Goal: Information Seeking & Learning: Learn about a topic

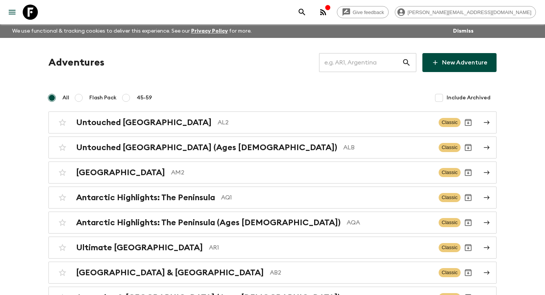
click at [371, 67] on input "text" at bounding box center [360, 62] width 83 height 21
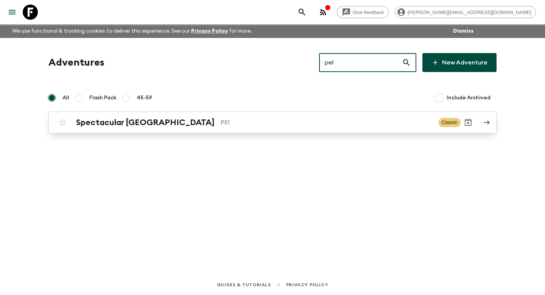
type input "pe1"
click at [324, 125] on p "PE1" at bounding box center [327, 122] width 212 height 9
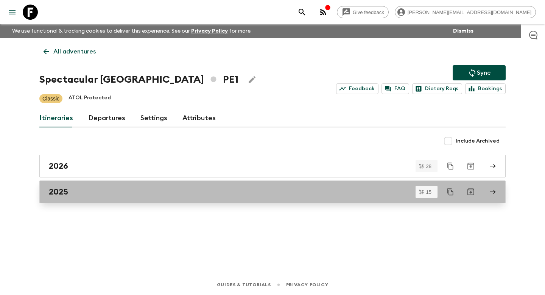
click at [130, 198] on link "2025" at bounding box center [272, 191] width 467 height 23
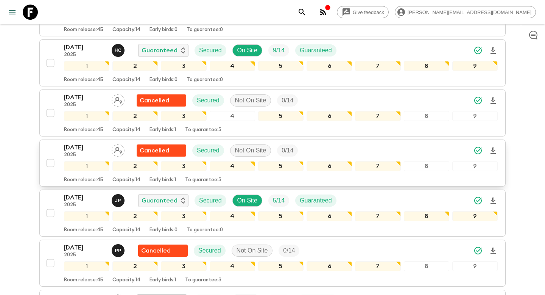
scroll to position [587, 0]
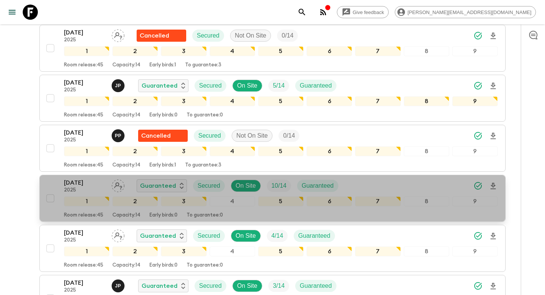
click at [232, 211] on div "Room release: 45 Capacity: 14 Early birds: 0 To guarantee: 0" at bounding box center [281, 213] width 434 height 9
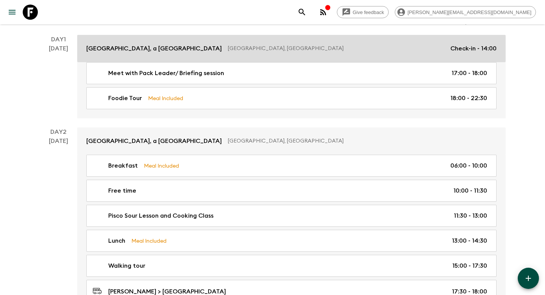
scroll to position [111, 0]
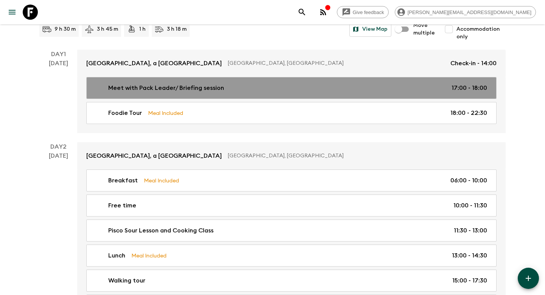
click at [338, 97] on link "Meet with Pack Leader/ Briefing session 17:00 - 18:00" at bounding box center [291, 88] width 411 height 22
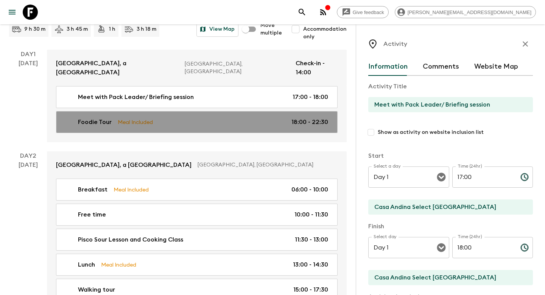
click at [304, 117] on p "18:00 - 22:30" at bounding box center [310, 121] width 37 height 9
type input "Foodie Tour"
type input "[PERSON_NAME]"
type textarea "In total, during all the tour passengers will try 8 to 12 dishes. During the to…"
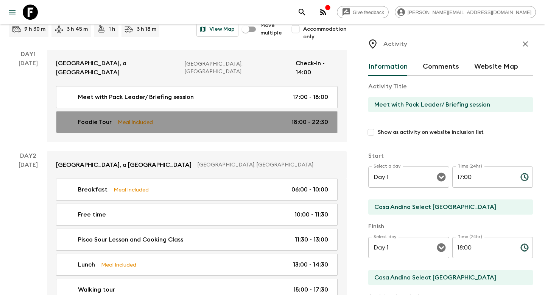
checkbox input "true"
type textarea "Welcome to [GEOGRAPHIC_DATA]! Upon arrival, you will be assisted at the airport…"
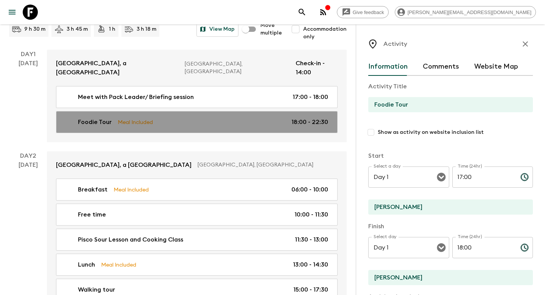
type input "18:00"
type input "22:30"
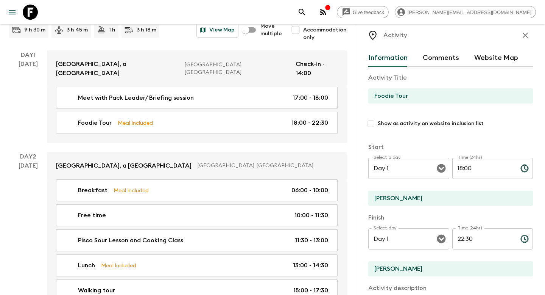
scroll to position [1, 0]
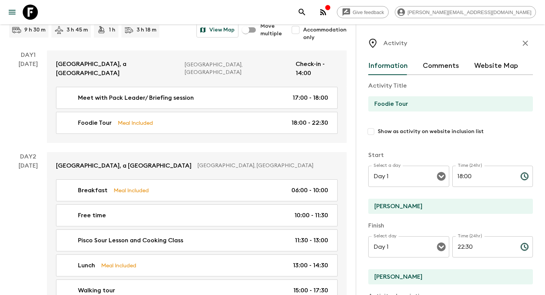
click at [526, 46] on icon "button" at bounding box center [525, 43] width 9 height 9
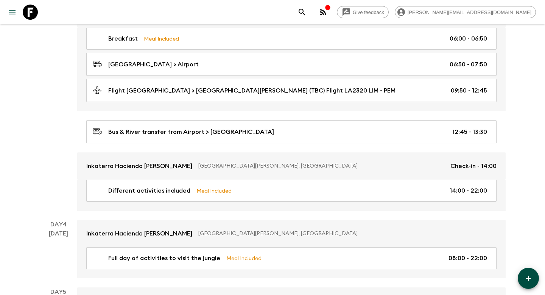
scroll to position [473, 0]
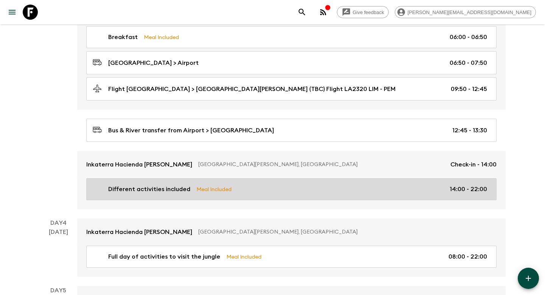
click at [445, 190] on div "Different activities included Meal Included 14:00 - 22:00" at bounding box center [290, 188] width 395 height 9
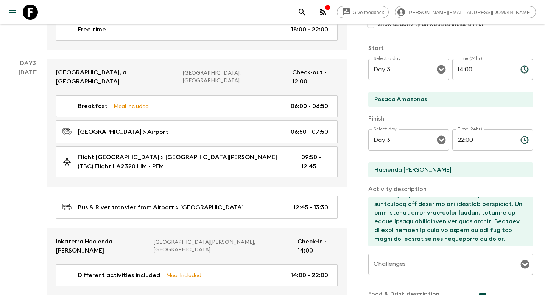
scroll to position [423, 0]
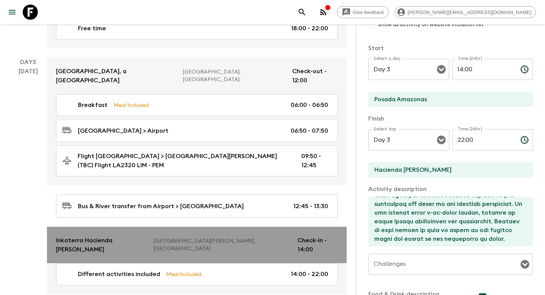
click at [119, 226] on link "Inkaterra [GEOGRAPHIC_DATA][PERSON_NAME] [GEOGRAPHIC_DATA][PERSON_NAME], [GEOGR…" at bounding box center [197, 244] width 300 height 36
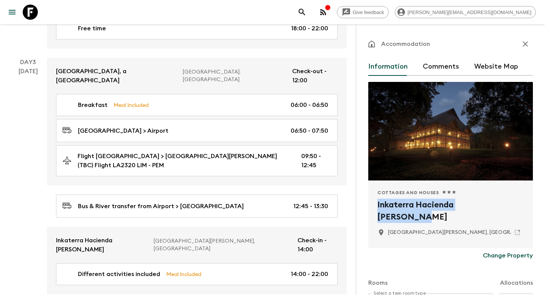
drag, startPoint x: 509, startPoint y: 206, endPoint x: 375, endPoint y: 203, distance: 133.7
click at [375, 203] on div "Cottages and Houses 1 Star 2 Stars 3 Stars 4 Stars 5 Stars Inkaterra Hacienda […" at bounding box center [451, 213] width 165 height 67
copy h2 "Inkaterra Hacienda [PERSON_NAME]"
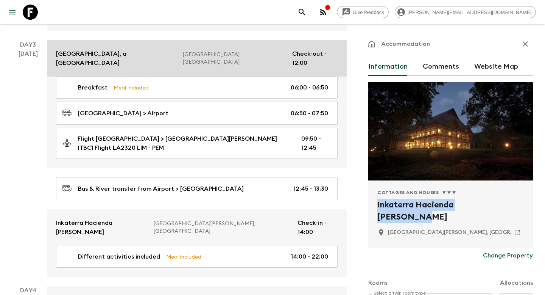
scroll to position [447, 0]
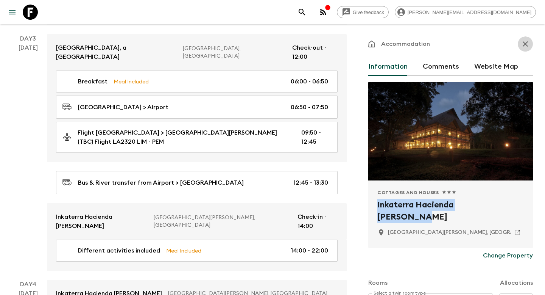
click at [529, 42] on icon "button" at bounding box center [525, 43] width 9 height 9
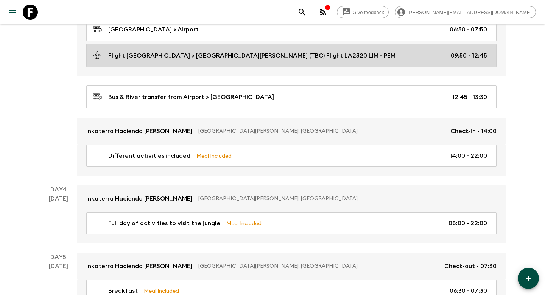
scroll to position [516, 0]
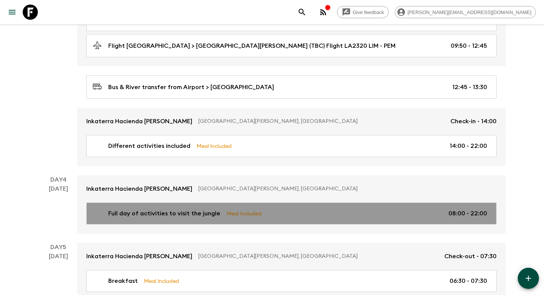
click at [286, 214] on div "Full day of activities to visit the jungle Meal Included 08:00 - 22:00" at bounding box center [290, 213] width 395 height 9
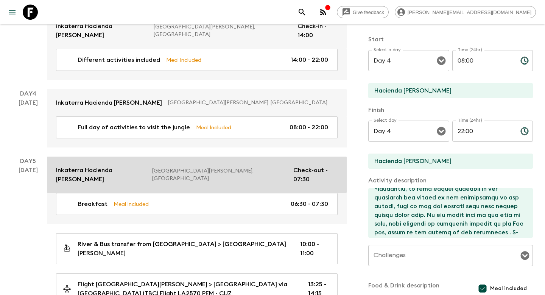
scroll to position [640, 0]
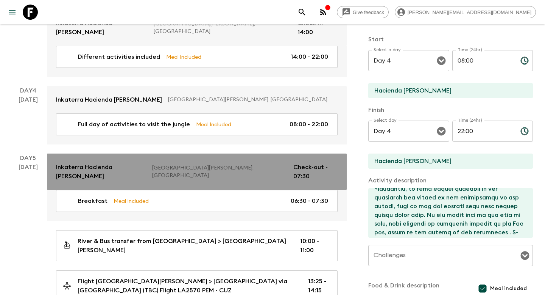
click at [278, 164] on p "[GEOGRAPHIC_DATA][PERSON_NAME], [GEOGRAPHIC_DATA]" at bounding box center [219, 171] width 135 height 15
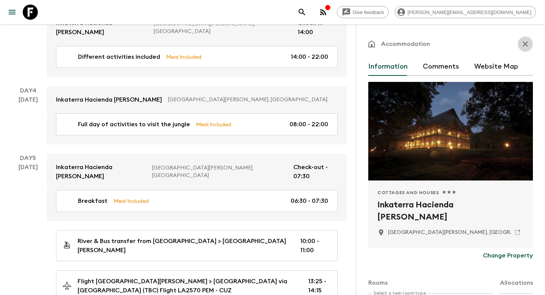
click at [525, 41] on icon "button" at bounding box center [525, 43] width 9 height 9
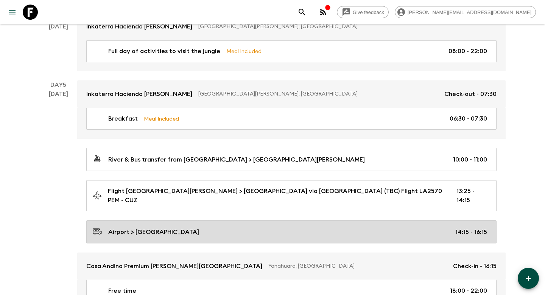
scroll to position [679, 0]
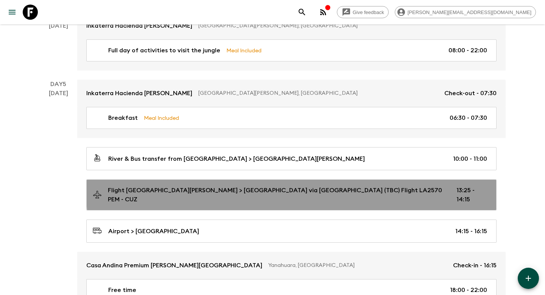
click at [345, 186] on div "Flight [GEOGRAPHIC_DATA][PERSON_NAME] > [GEOGRAPHIC_DATA] via [GEOGRAPHIC_DATA]…" at bounding box center [290, 195] width 395 height 18
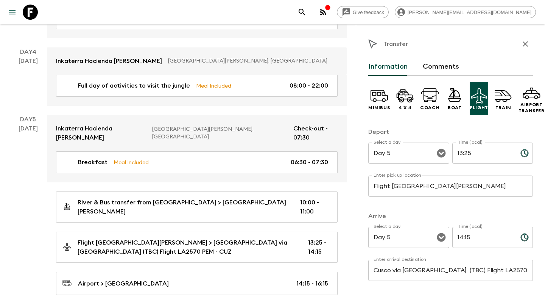
click at [519, 50] on div "Transfer" at bounding box center [451, 43] width 165 height 15
click at [527, 44] on icon "button" at bounding box center [525, 43] width 9 height 9
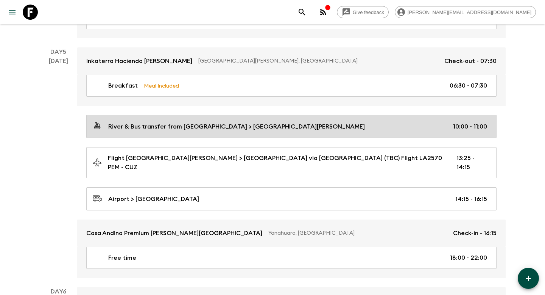
scroll to position [712, 0]
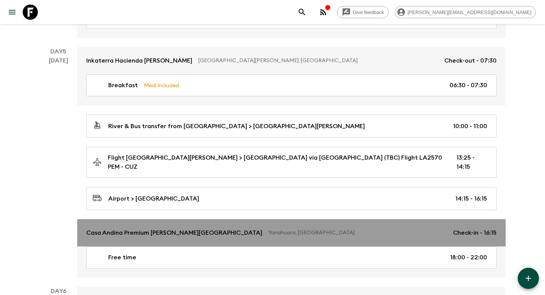
click at [376, 228] on link "Casa Andina Premium [PERSON_NAME][GEOGRAPHIC_DATA], [GEOGRAPHIC_DATA] Check-in …" at bounding box center [291, 232] width 429 height 27
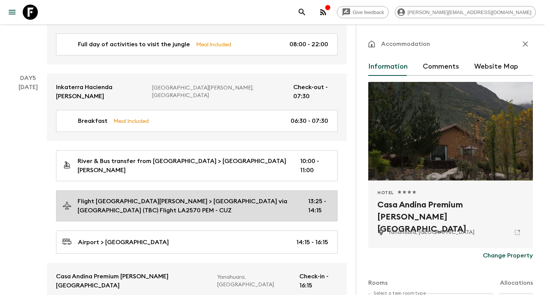
scroll to position [720, 0]
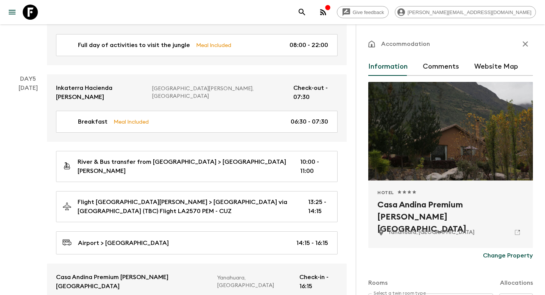
click at [528, 43] on icon "button" at bounding box center [525, 43] width 9 height 9
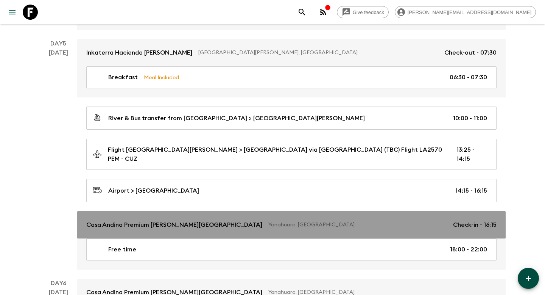
click at [389, 221] on p "Yanahuara, [GEOGRAPHIC_DATA]" at bounding box center [358, 225] width 179 height 8
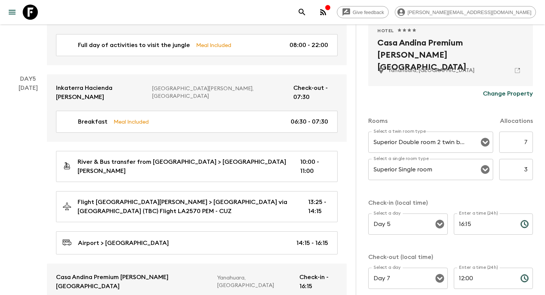
scroll to position [191, 0]
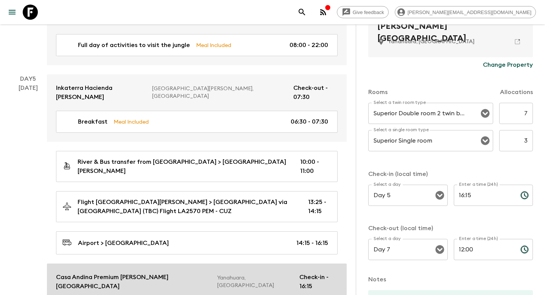
click at [293, 272] on div "Casa Andina Premium [PERSON_NAME][GEOGRAPHIC_DATA], [GEOGRAPHIC_DATA] Check-in …" at bounding box center [197, 281] width 282 height 18
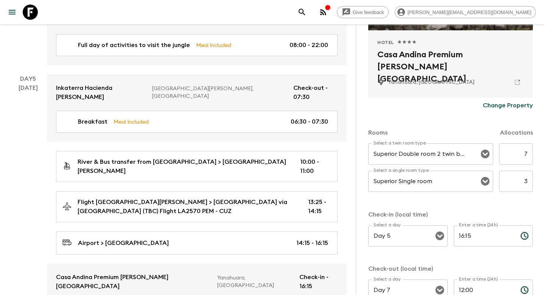
scroll to position [145, 0]
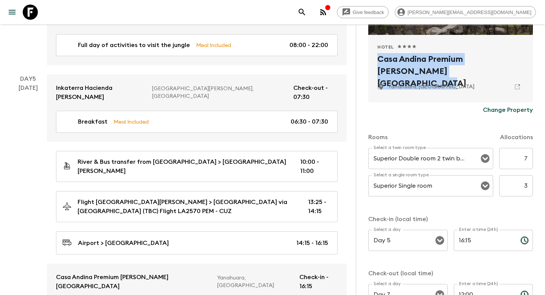
drag, startPoint x: 436, startPoint y: 75, endPoint x: 375, endPoint y: 58, distance: 64.0
click at [375, 58] on div "Hotel 1 Star 2 Stars 3 Stars 4 Stars 5 Stars Casa Andina Premium [PERSON_NAME][…" at bounding box center [451, 68] width 165 height 67
copy h2 "Casa Andina Premium [PERSON_NAME][GEOGRAPHIC_DATA]"
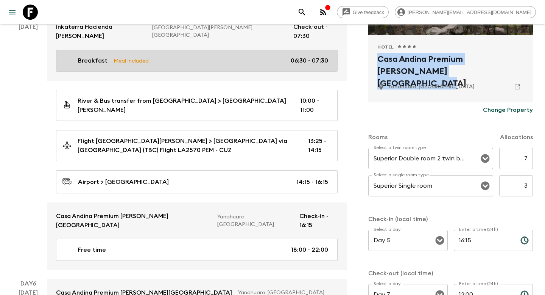
scroll to position [826, 0]
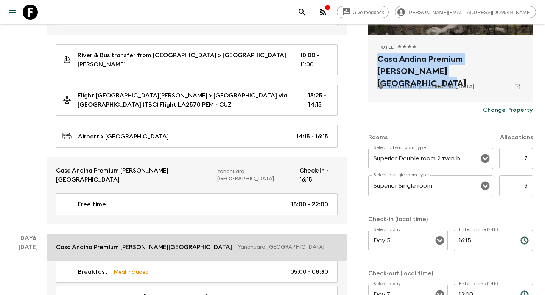
click at [199, 242] on p "Casa Andina Premium [PERSON_NAME][GEOGRAPHIC_DATA]" at bounding box center [144, 246] width 176 height 9
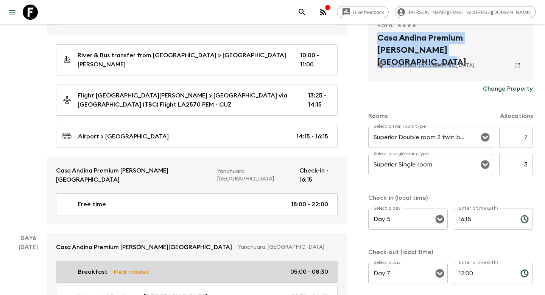
scroll to position [852, 0]
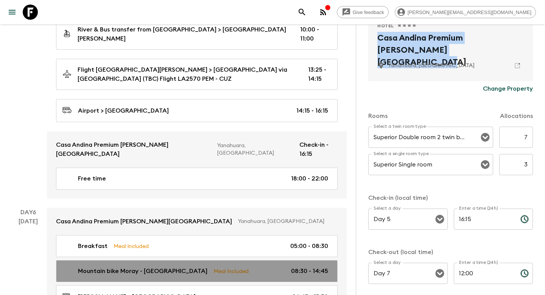
click at [298, 266] on p "08:30 - 14:45" at bounding box center [309, 270] width 37 height 9
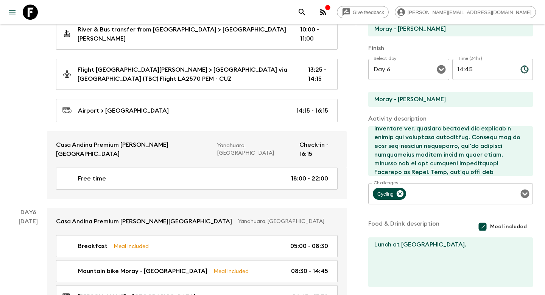
scroll to position [178, 0]
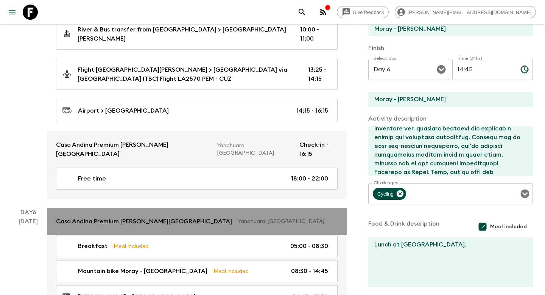
click at [238, 217] on p "Yanahuara, [GEOGRAPHIC_DATA]" at bounding box center [285, 221] width 94 height 8
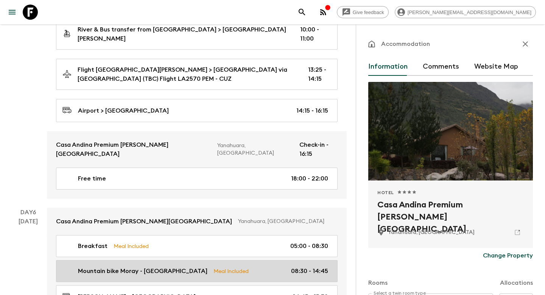
click at [214, 267] on p "Meal Included" at bounding box center [231, 271] width 35 height 8
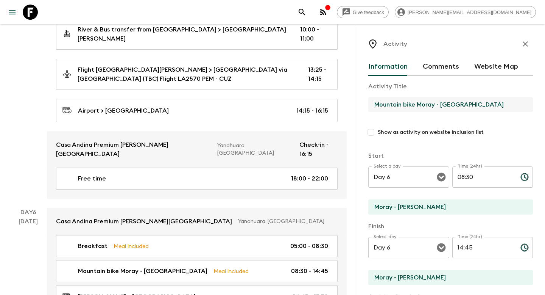
drag, startPoint x: 465, startPoint y: 109, endPoint x: 367, endPoint y: 103, distance: 98.3
click at [367, 103] on div "Activity Information Comments Website Map Activity Title Mountain bike Moray - …" at bounding box center [450, 171] width 189 height 295
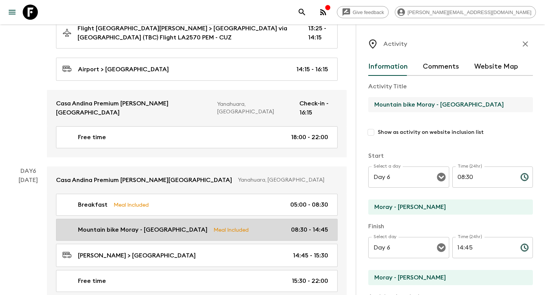
scroll to position [895, 0]
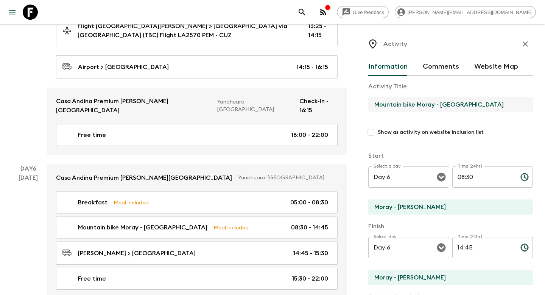
click at [526, 43] on icon "button" at bounding box center [525, 43] width 9 height 9
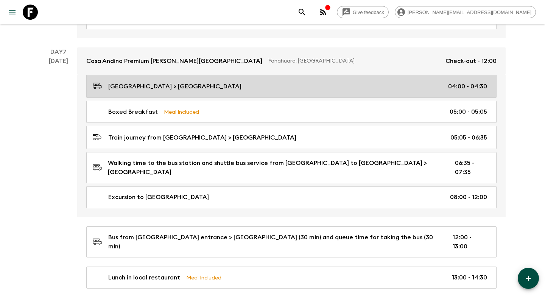
scroll to position [1094, 0]
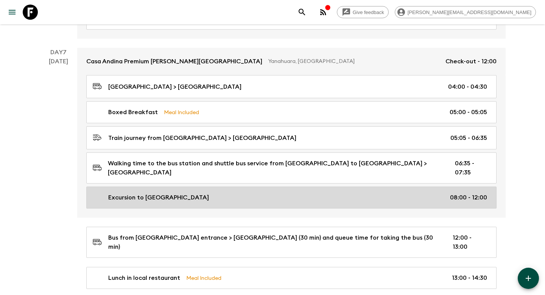
click at [354, 193] on div "Excursion to [GEOGRAPHIC_DATA] 08:00 - 12:00" at bounding box center [290, 197] width 395 height 9
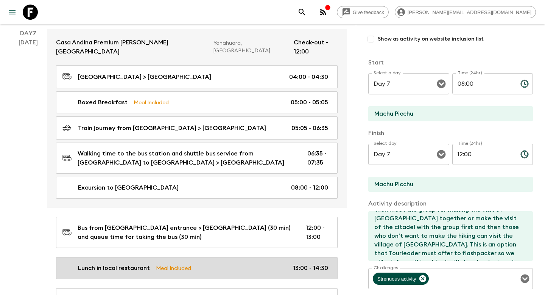
scroll to position [1176, 0]
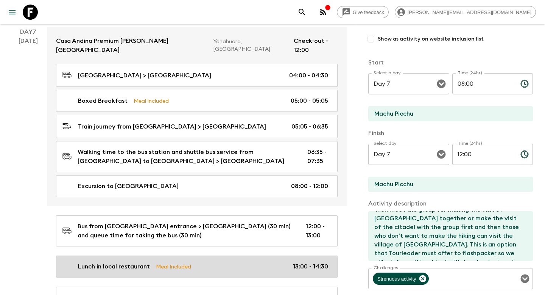
click at [267, 255] on link "Lunch in local restaurant Meal Included 13:00 - 14:30" at bounding box center [197, 266] width 282 height 22
type input "Lunch in local restaurant"
type input "Aguas Calientes"
checkbox input "true"
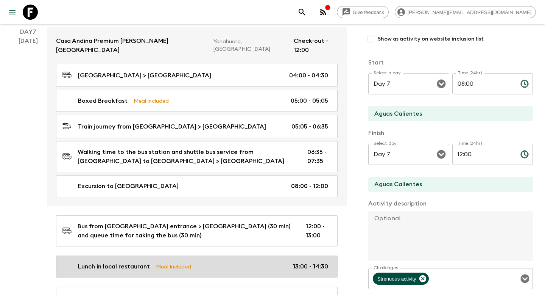
type input "13:00"
type input "14:30"
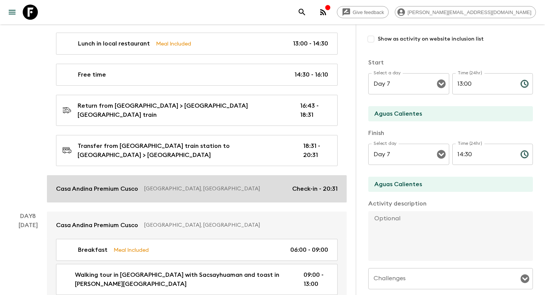
scroll to position [1399, 0]
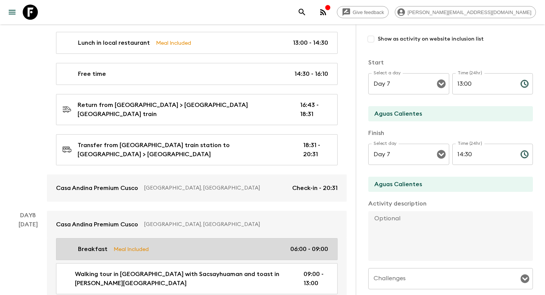
click at [270, 238] on link "Breakfast Meal Included 06:00 - 09:00" at bounding box center [197, 249] width 282 height 22
type input "Breakfast"
type input "Novotel Cusco"
type input "Day 8"
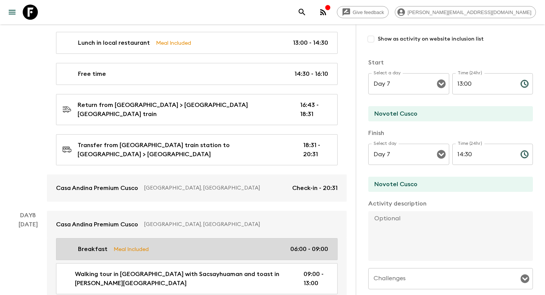
type input "06:00"
type input "Day 8"
type input "09:00"
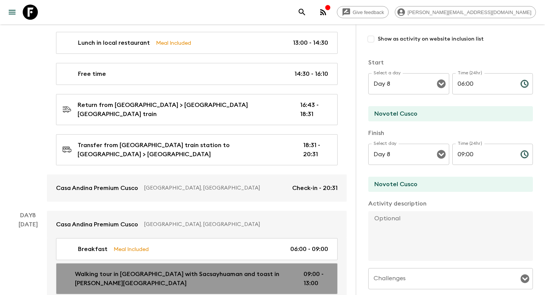
click at [275, 269] on p "Walking tour in [GEOGRAPHIC_DATA] with Sacsayhuaman and toast in [PERSON_NAME][…" at bounding box center [183, 278] width 217 height 18
type input "Walking tour in [GEOGRAPHIC_DATA] with Sacsayhuaman and toast in [PERSON_NAME][…"
type input "Cusco"
type textarea "Take a tour of Cusco, the imposing Imperial City, example of the harmonious coe…"
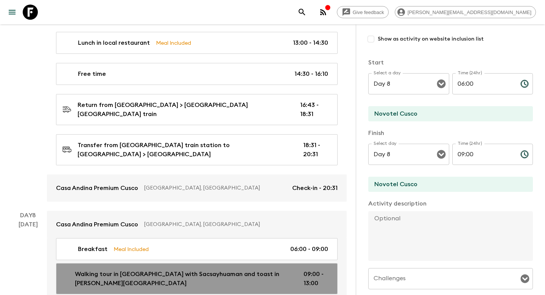
checkbox input "false"
type textarea "Toast in [PERSON_NAME][GEOGRAPHIC_DATA][PERSON_NAME] ([GEOGRAPHIC_DATA]) includ…"
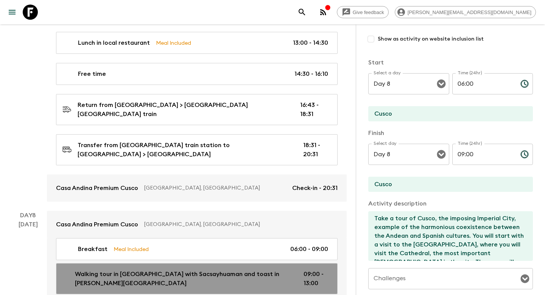
type input "09:00"
type input "13:00"
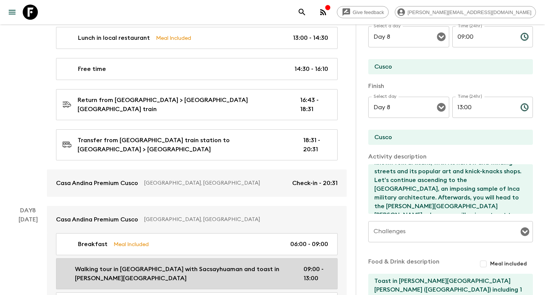
scroll to position [1427, 0]
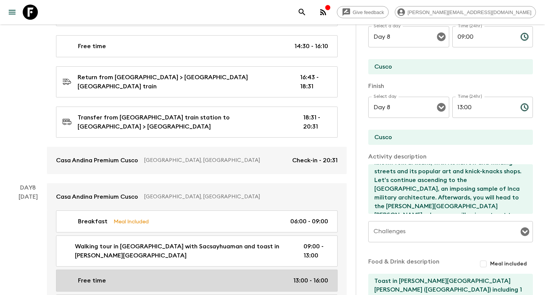
click at [317, 276] on p "13:00 - 16:00" at bounding box center [311, 280] width 35 height 9
type input "Free time"
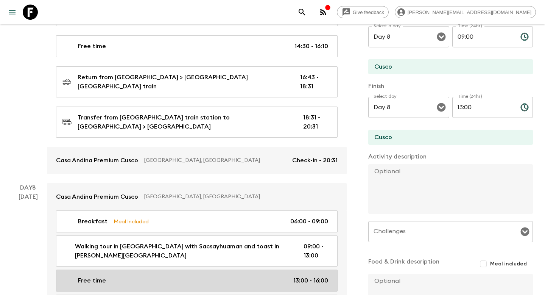
type input "13:00"
type input "16:00"
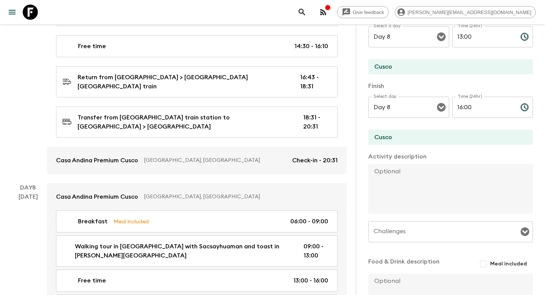
type input "Farewell Dinner"
checkbox input "true"
type input "19:30"
type input "21:30"
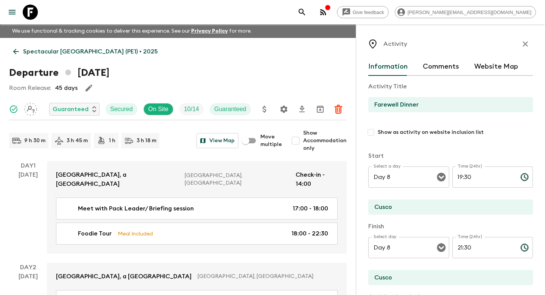
click at [525, 44] on icon "button" at bounding box center [525, 43] width 5 height 5
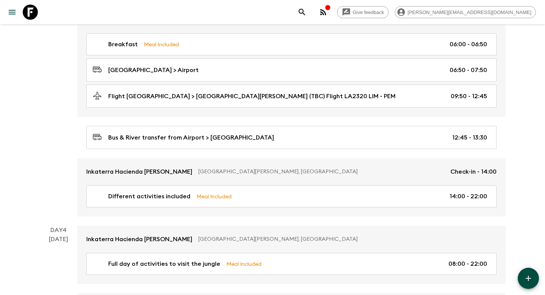
scroll to position [463, 0]
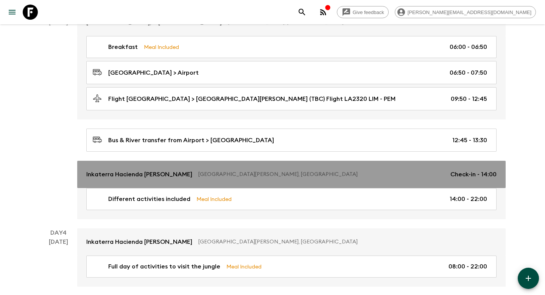
click at [219, 170] on p "[GEOGRAPHIC_DATA][PERSON_NAME], [GEOGRAPHIC_DATA]" at bounding box center [321, 174] width 246 height 8
